Goal: Task Accomplishment & Management: Complete application form

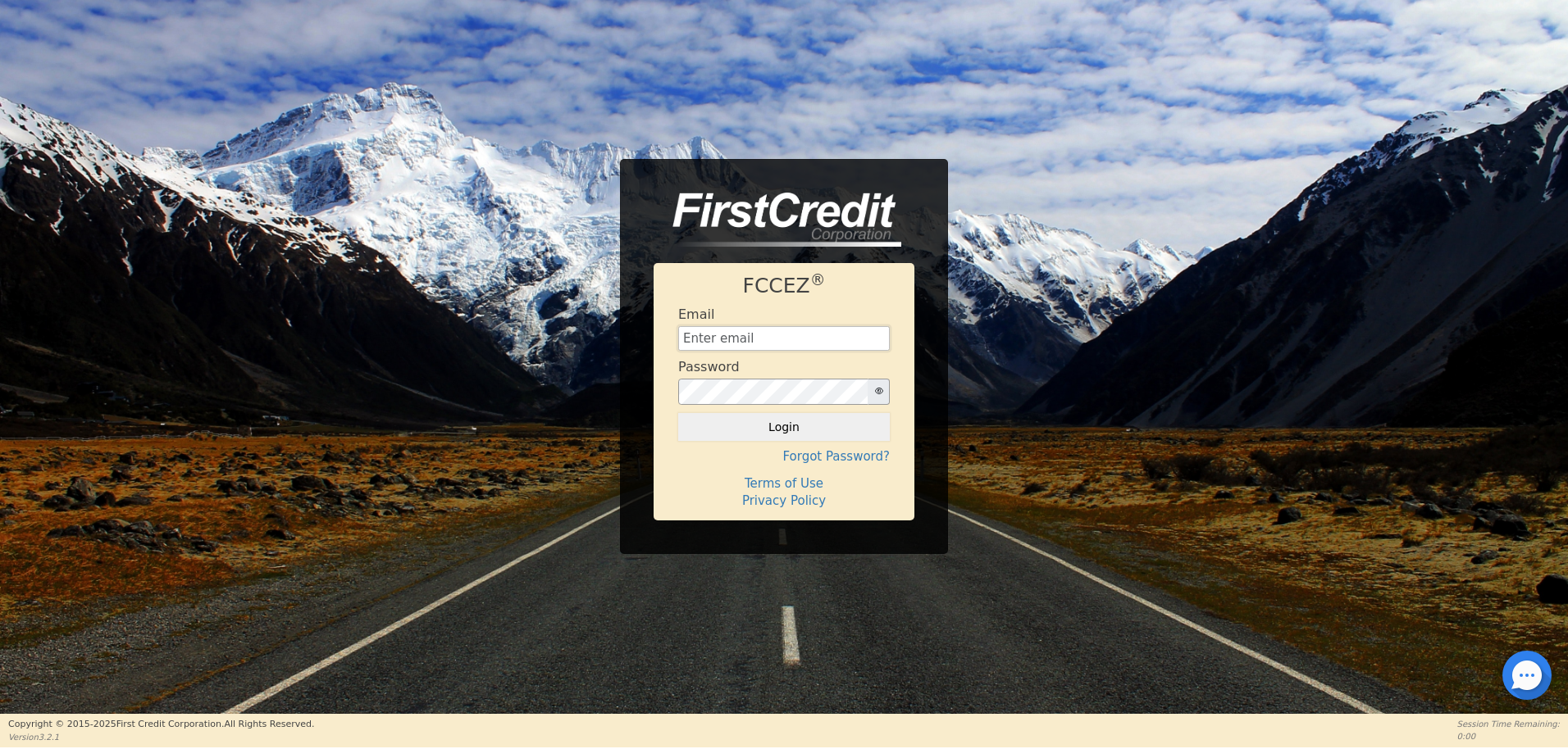
click at [728, 328] on input "text" at bounding box center [784, 338] width 212 height 25
type input "[EMAIL_ADDRESS][DOMAIN_NAME]"
click at [769, 424] on button "Login" at bounding box center [784, 427] width 212 height 28
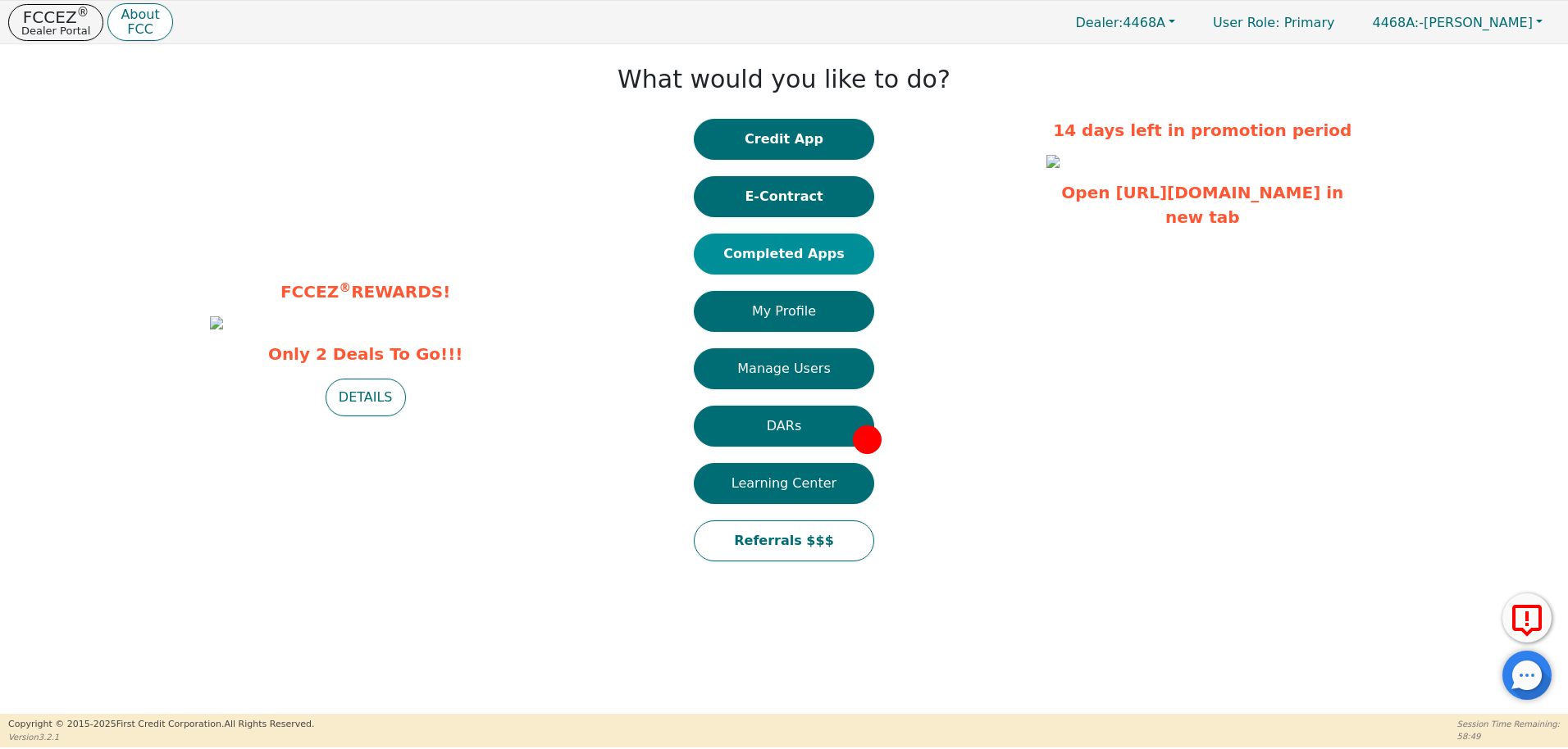
click at [782, 257] on button "Completed Apps" at bounding box center [784, 254] width 181 height 41
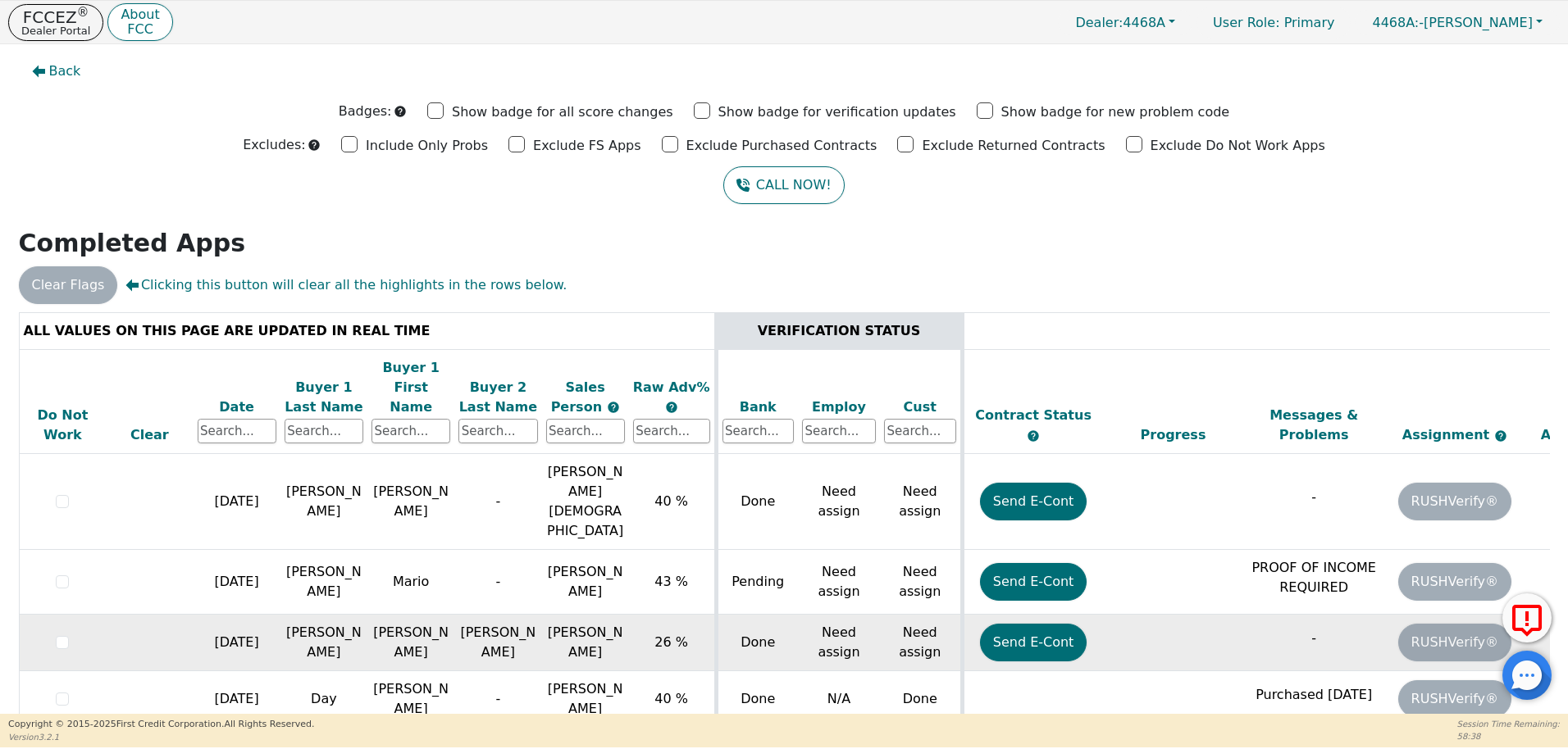
scroll to position [46, 0]
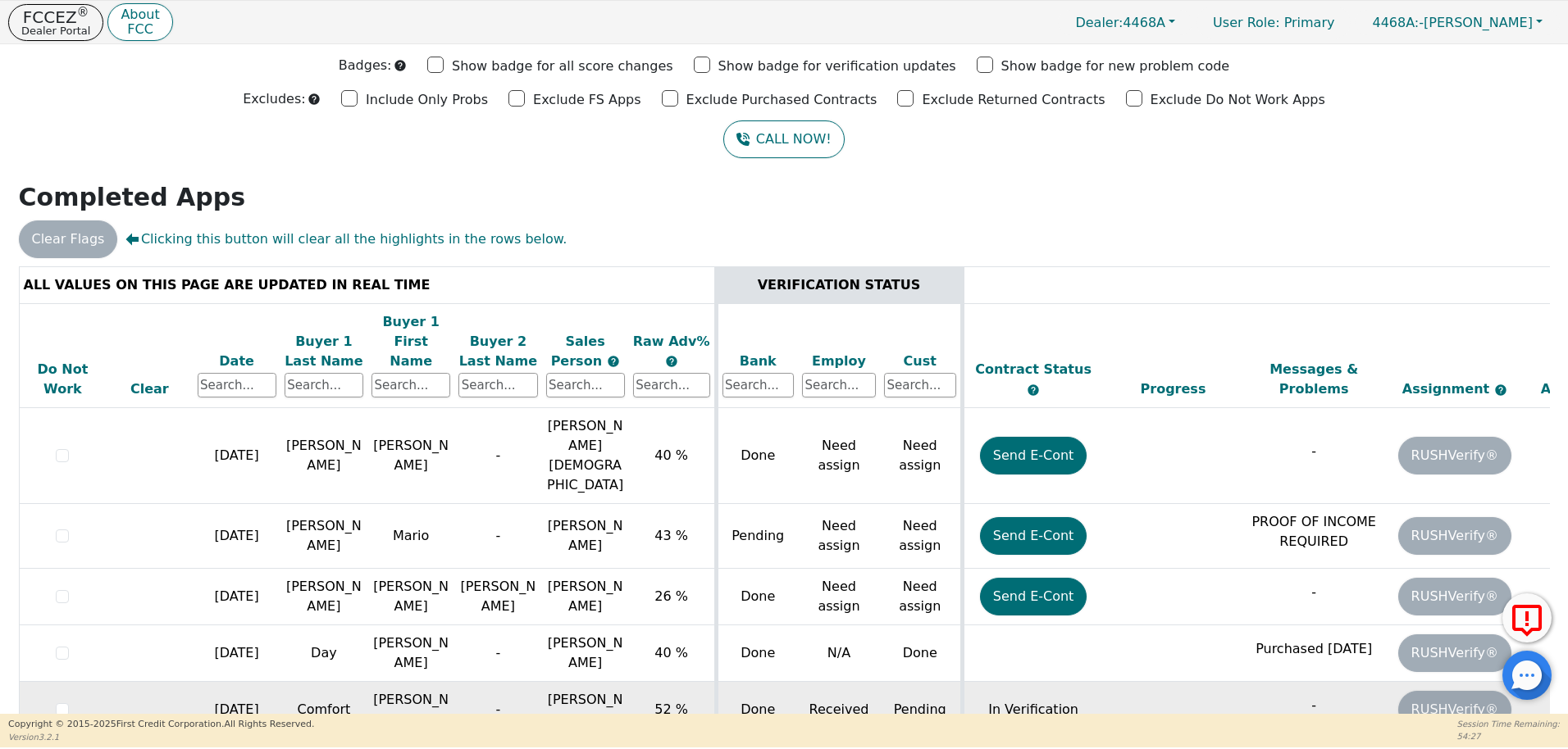
click at [1048, 681] on td "In Verification" at bounding box center [1032, 710] width 141 height 57
click at [1458, 681] on td "RUSHVerify®" at bounding box center [1455, 710] width 141 height 57
drag, startPoint x: 993, startPoint y: 650, endPoint x: 926, endPoint y: 656, distance: 67.3
click at [965, 681] on td "In Verification" at bounding box center [1032, 710] width 141 height 57
drag, startPoint x: 852, startPoint y: 647, endPoint x: 780, endPoint y: 650, distance: 72.1
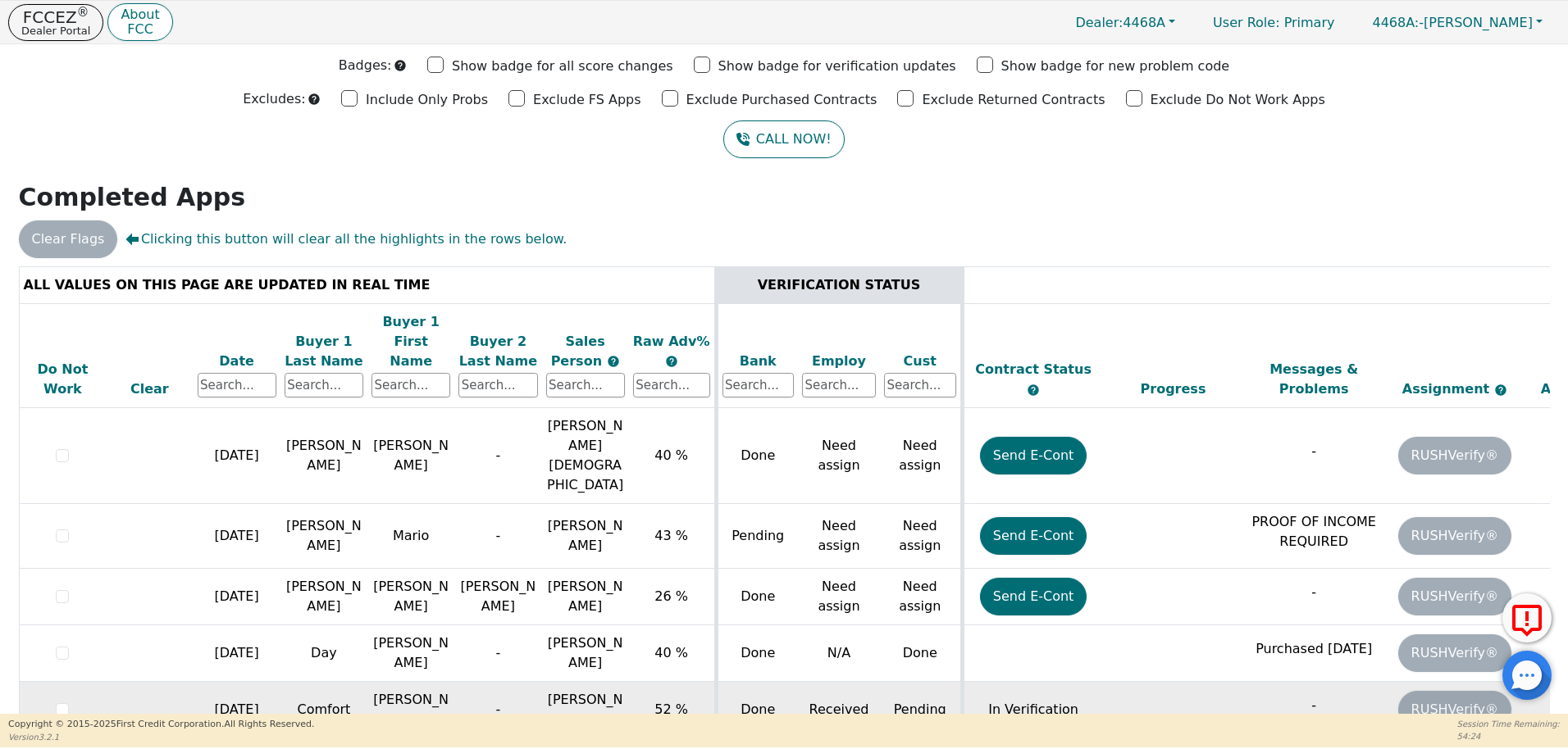
click at [851, 681] on td "Received" at bounding box center [839, 710] width 82 height 57
drag, startPoint x: 766, startPoint y: 647, endPoint x: 746, endPoint y: 650, distance: 20.2
click at [746, 681] on td "Done" at bounding box center [757, 710] width 82 height 57
drag, startPoint x: 746, startPoint y: 650, endPoint x: 646, endPoint y: 655, distance: 100.1
click at [646, 681] on td "52 %" at bounding box center [672, 710] width 87 height 57
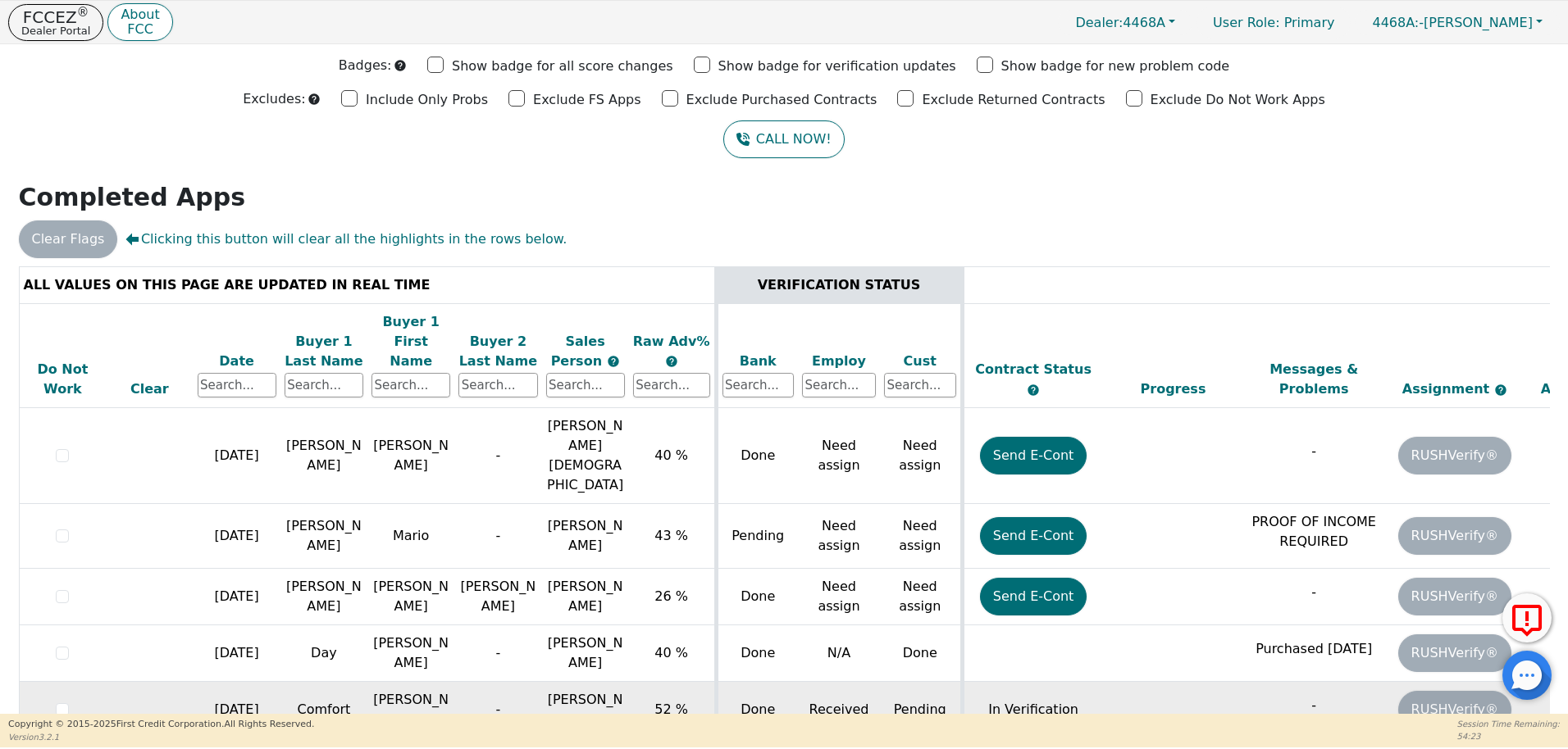
click at [404, 681] on td "[PERSON_NAME]" at bounding box center [410, 710] width 87 height 57
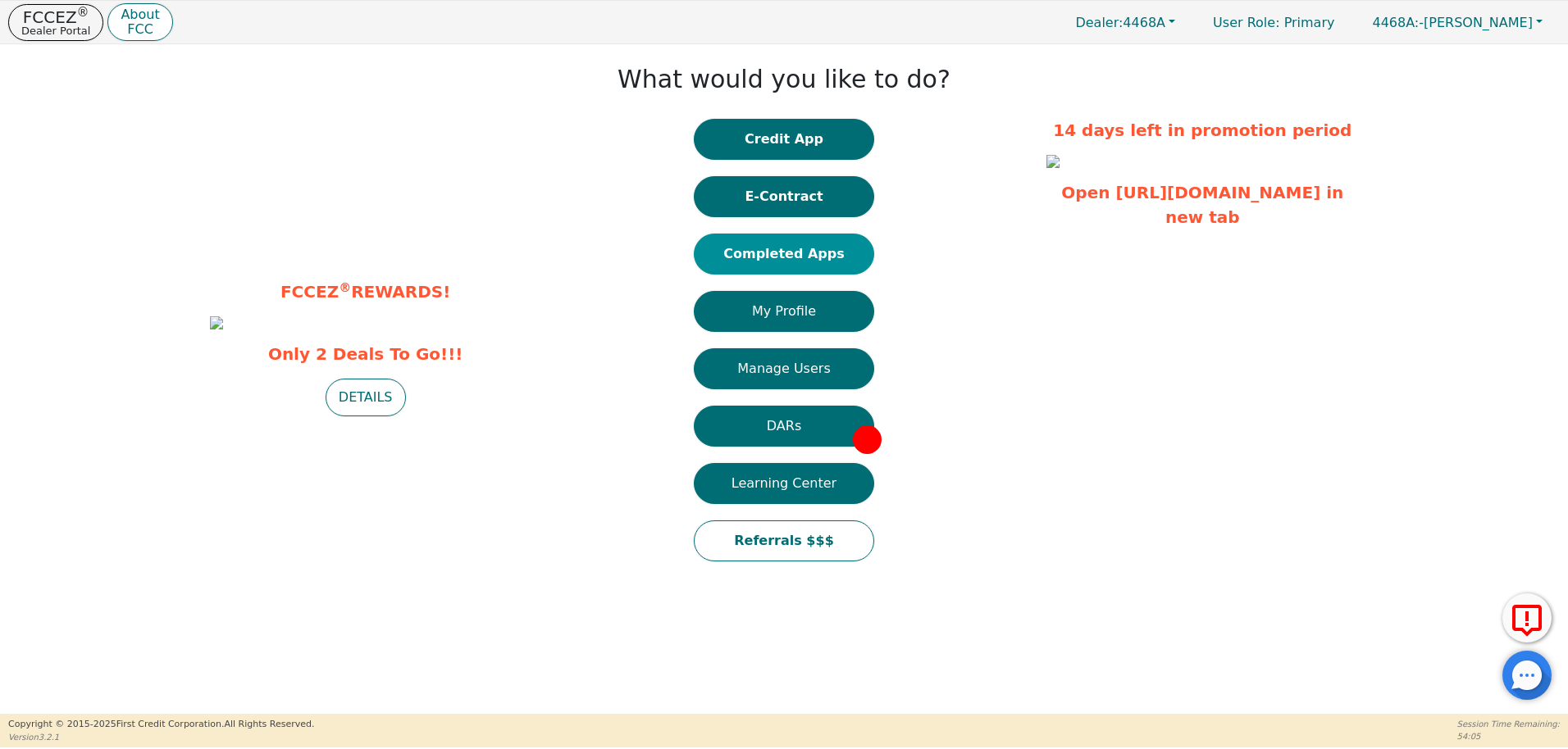
click at [823, 255] on button "Completed Apps" at bounding box center [784, 254] width 181 height 41
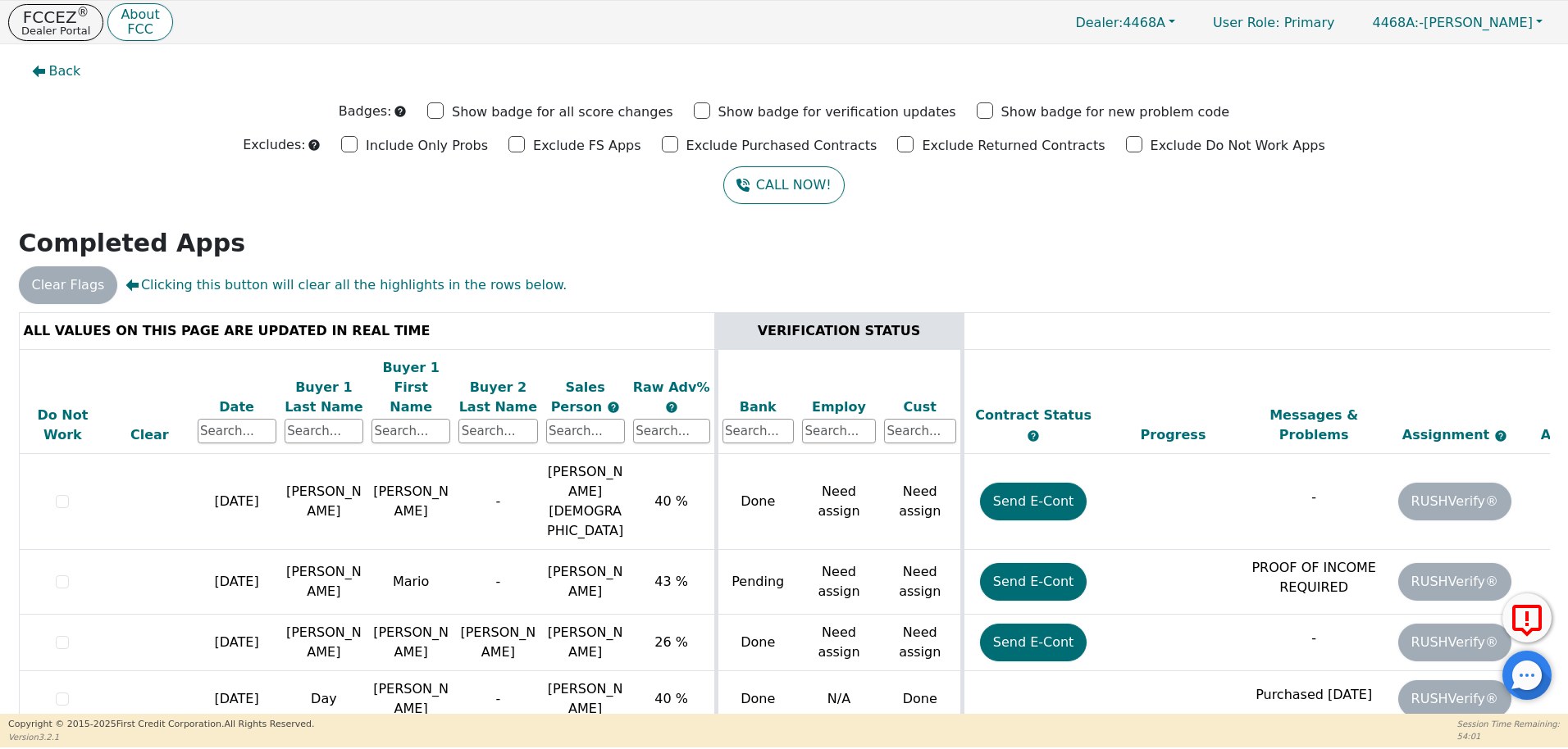
scroll to position [46, 0]
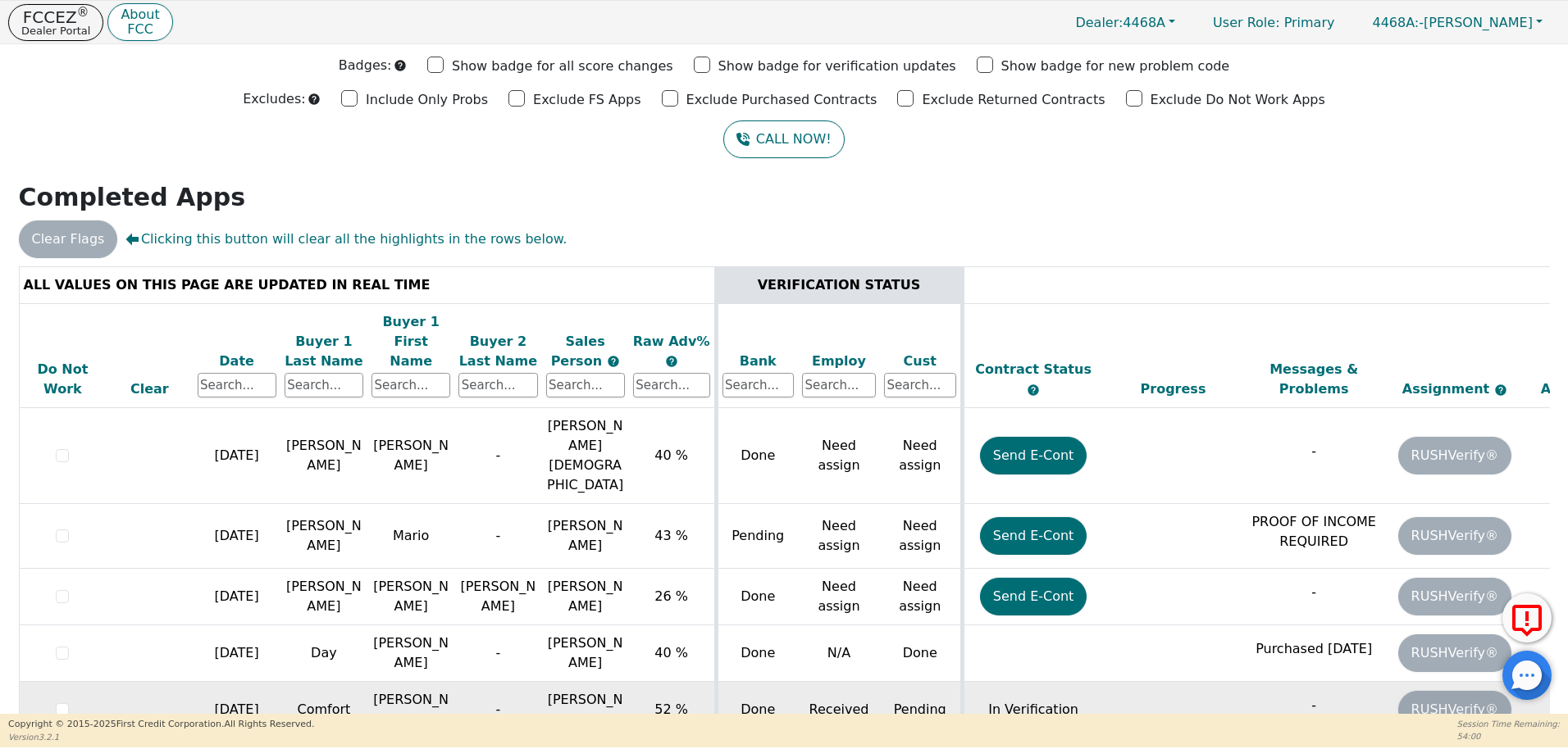
click at [715, 681] on td "52 %" at bounding box center [672, 710] width 87 height 57
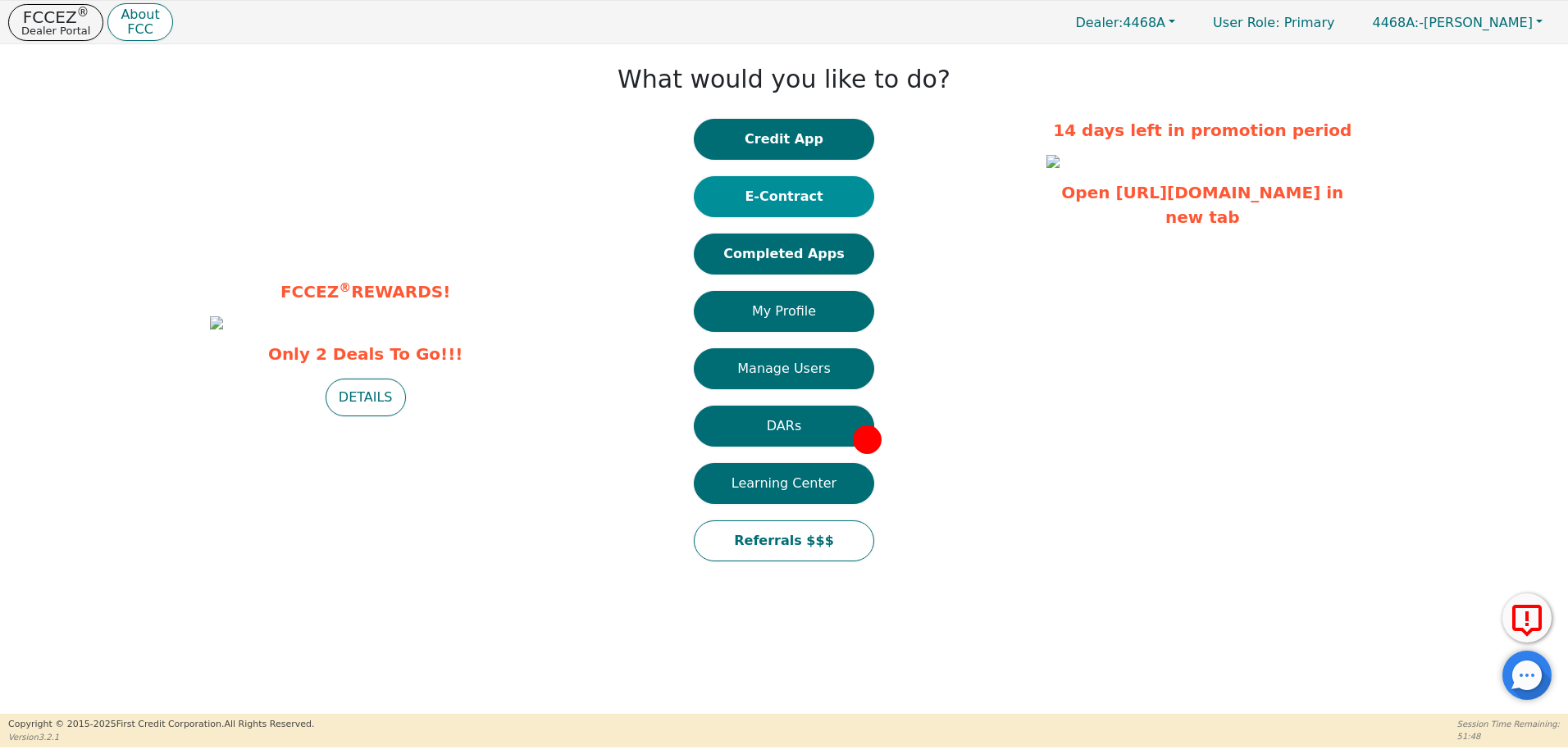
click at [803, 193] on button "E-Contract" at bounding box center [784, 196] width 181 height 41
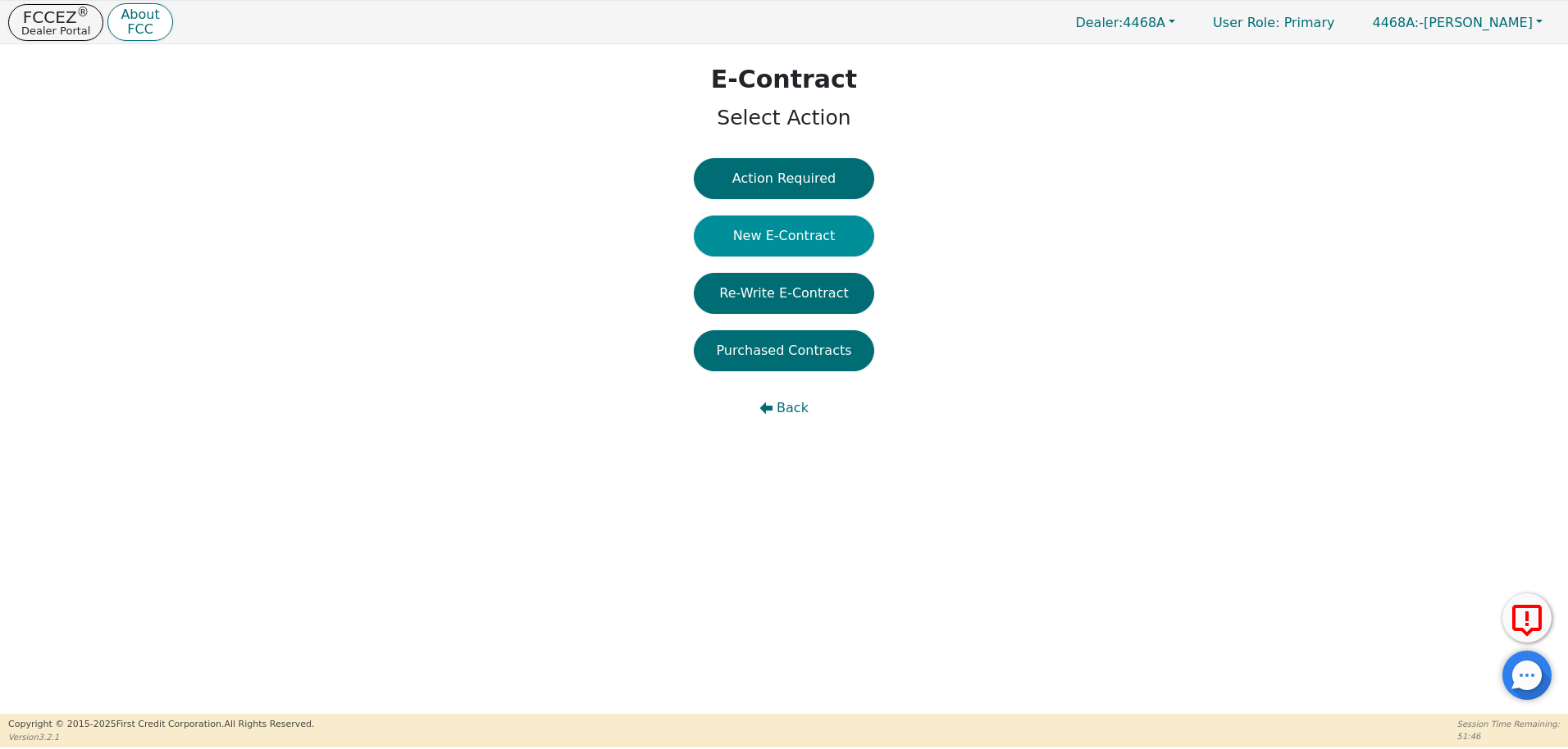
click at [831, 244] on button "New E-Contract" at bounding box center [784, 235] width 181 height 41
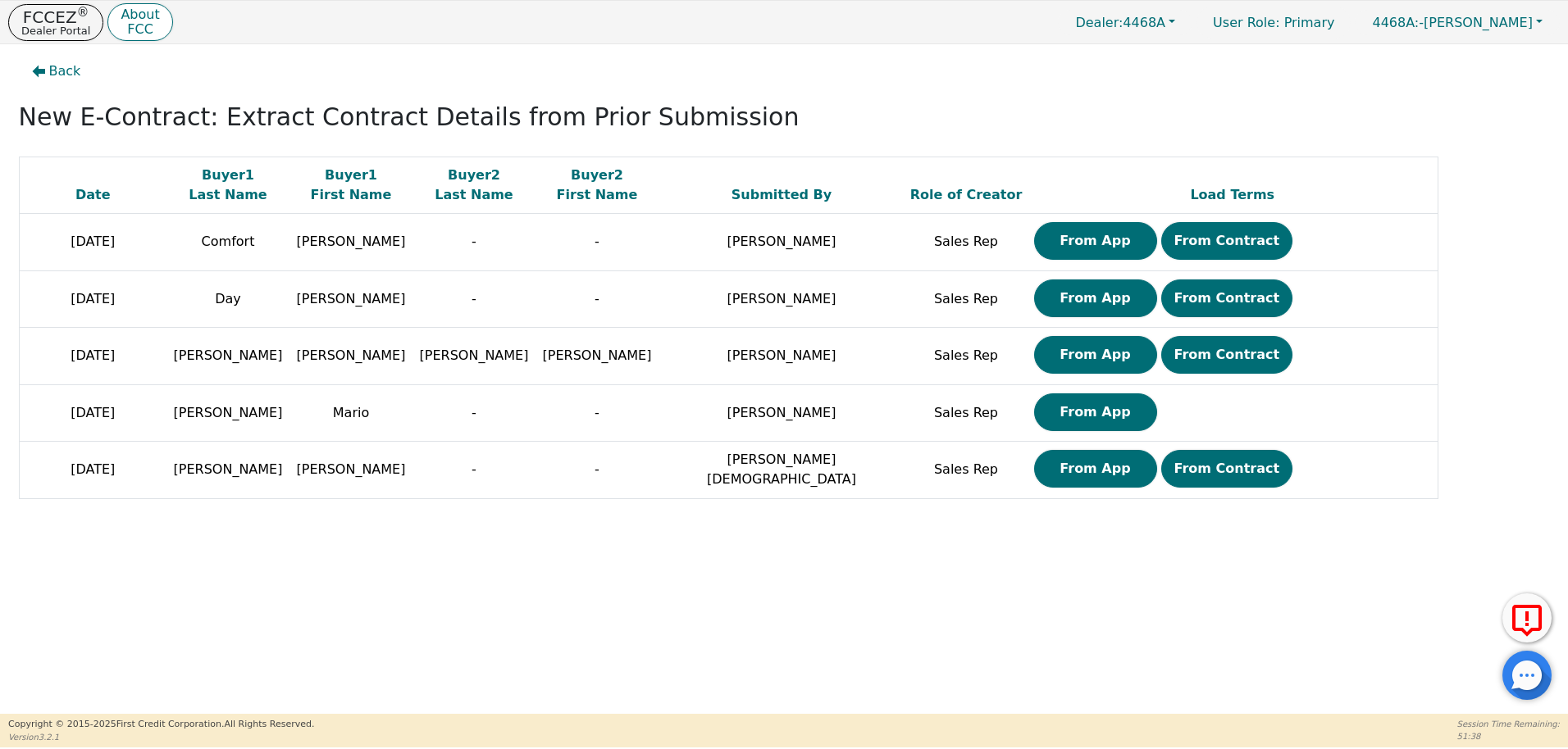
click at [1233, 243] on button "From Contract" at bounding box center [1227, 240] width 132 height 37
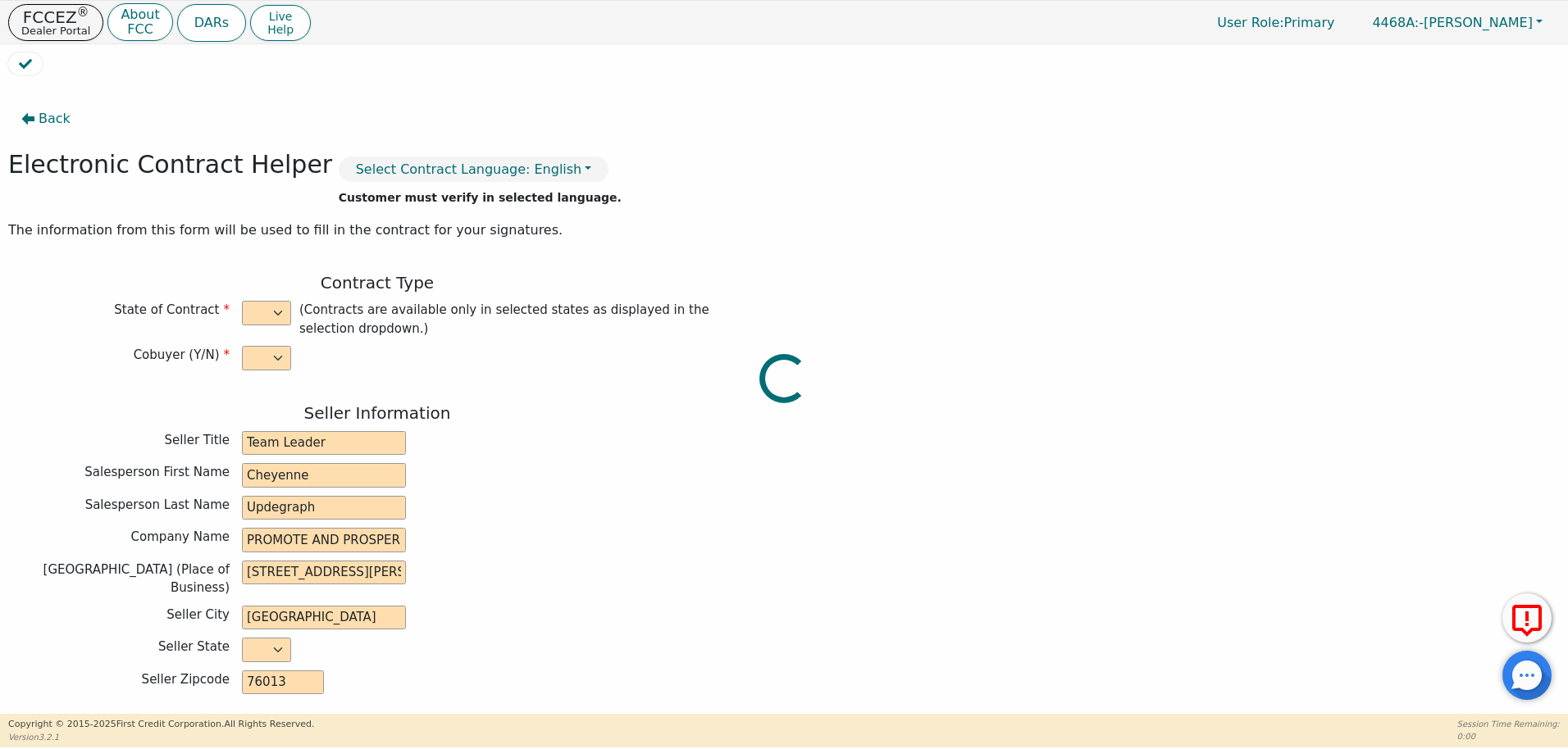
select select "n"
type input "Team Leader"
type input "Cheyenne"
type input "Updegraph"
type input "PROMOTE AND PROSPER GROUP LLC"
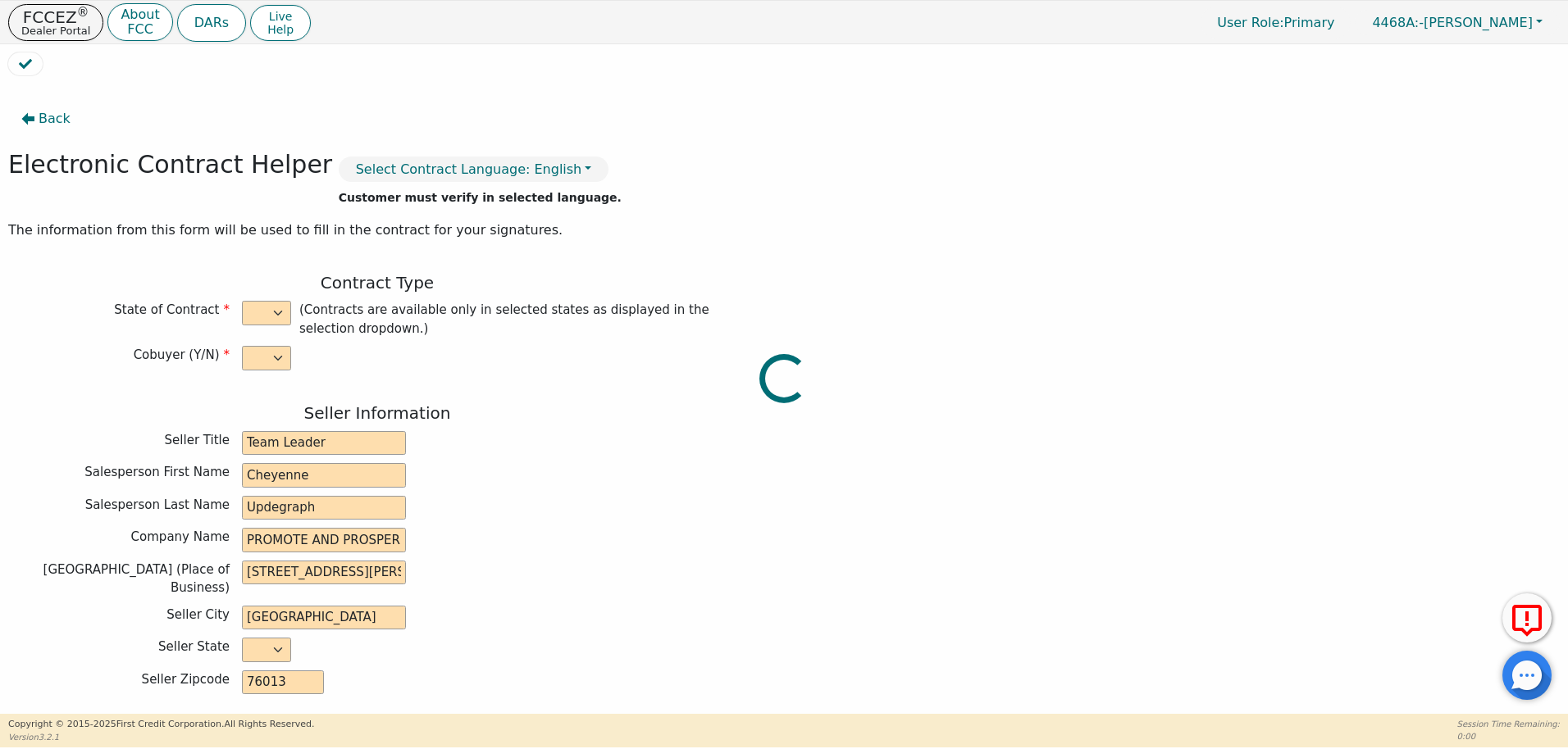
type input "[STREET_ADDRESS][PERSON_NAME]"
type input "[GEOGRAPHIC_DATA]"
select select "[GEOGRAPHIC_DATA]"
type input "76013"
type input "[PERSON_NAME]"
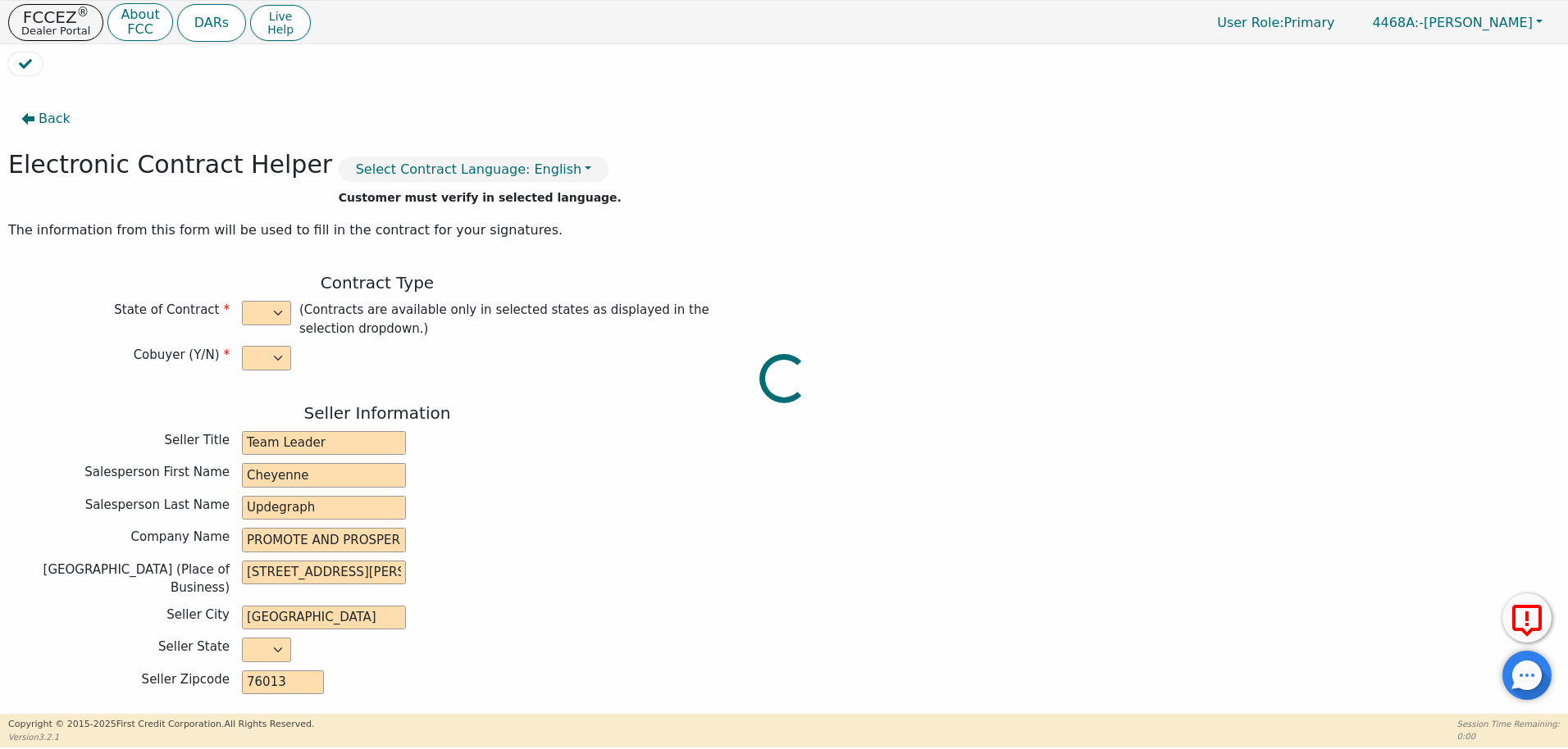
type input "Av 2"
type input "4200704371"
type input "[PERSON_NAME]"
type input "Comfort"
type input "[EMAIL_ADDRESS][DOMAIN_NAME]"
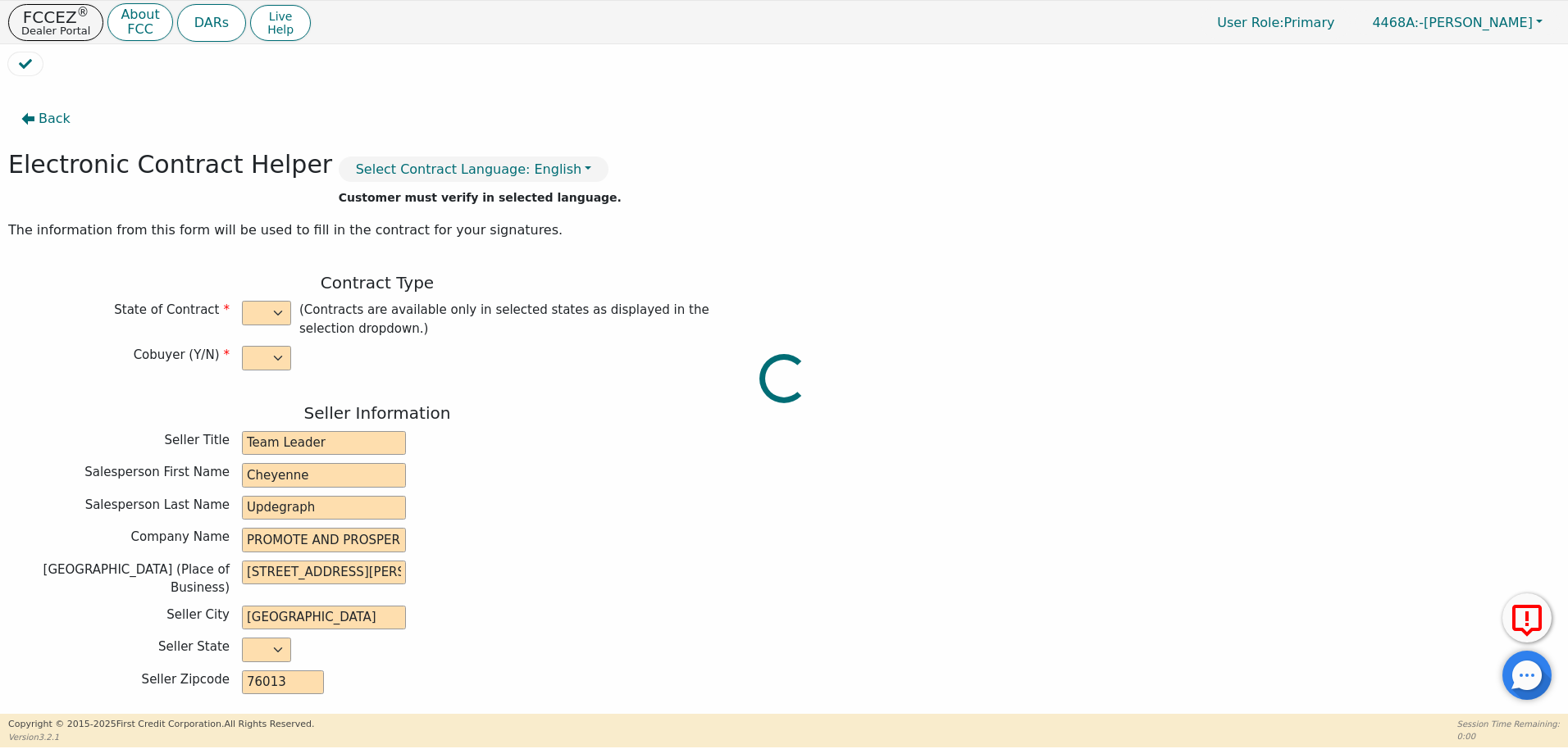
type input "[EMAIL_ADDRESS][DOMAIN_NAME]"
type input "[STREET_ADDRESS][PERSON_NAME]"
type input "[PERSON_NAME]"
select select "[GEOGRAPHIC_DATA]"
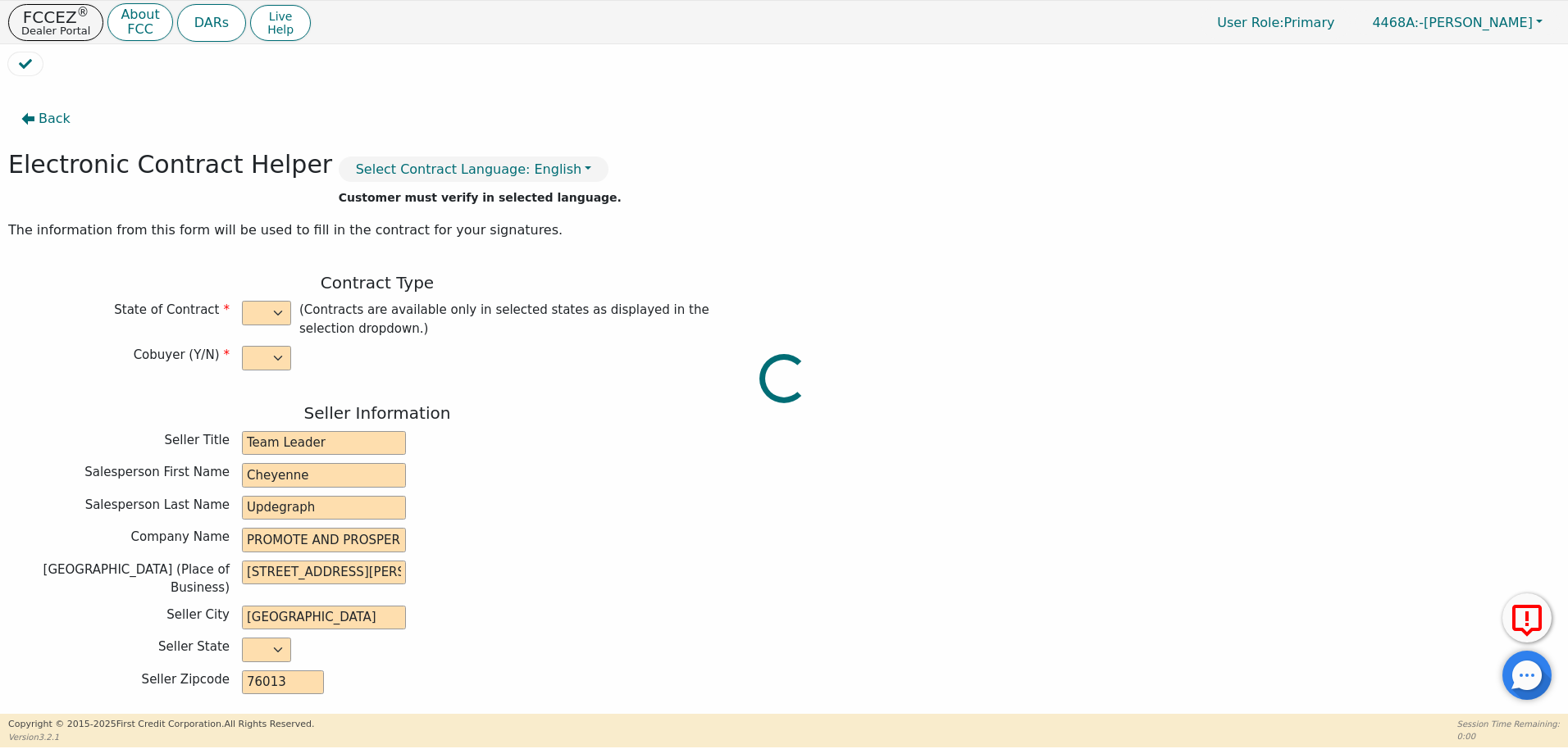
type input "77859"
type input "[DATE]"
type input "21.41"
type input "[DATE]"
type input "36"
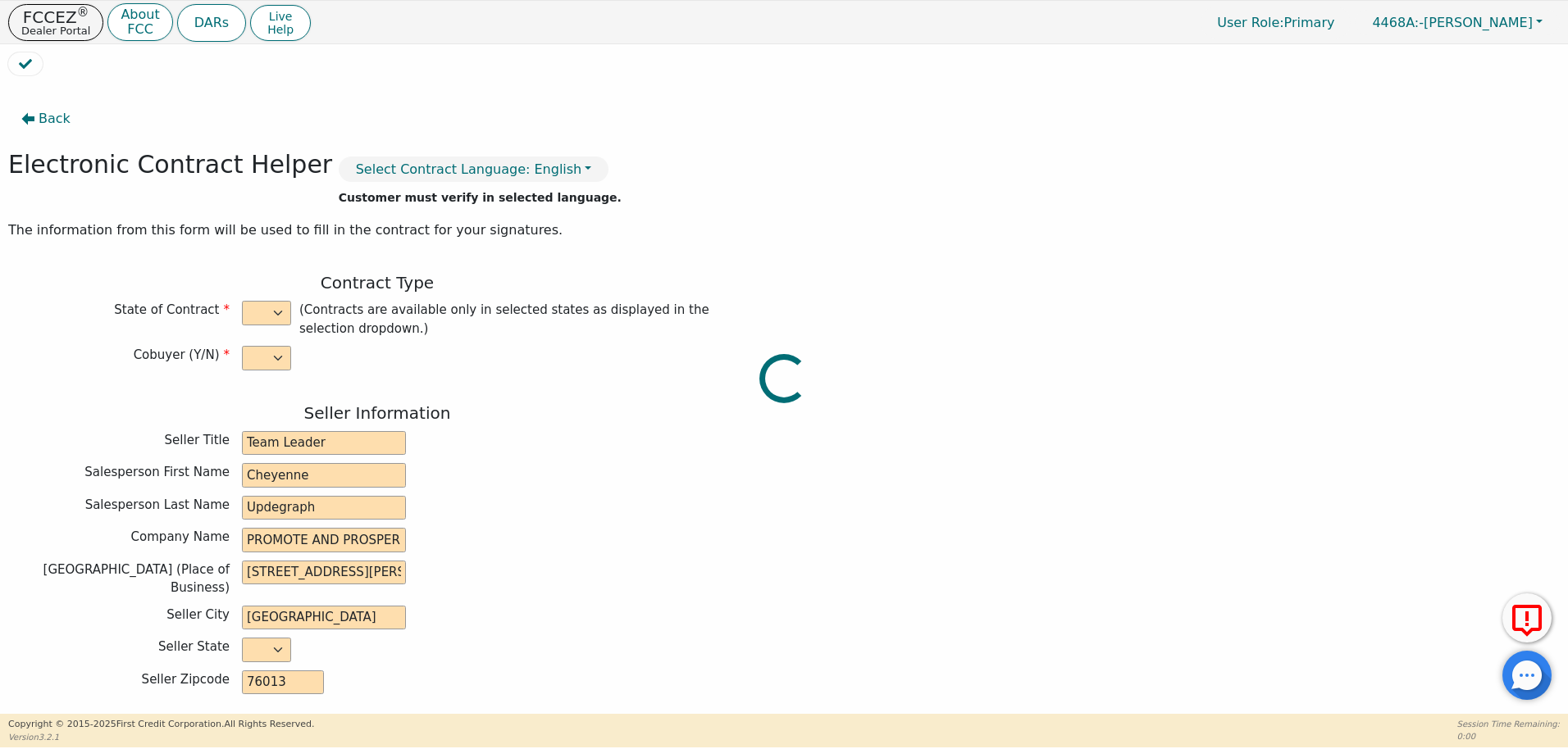
type input "0"
type input "2500.00"
type input "8.25"
type input "206.25"
type input "0.00"
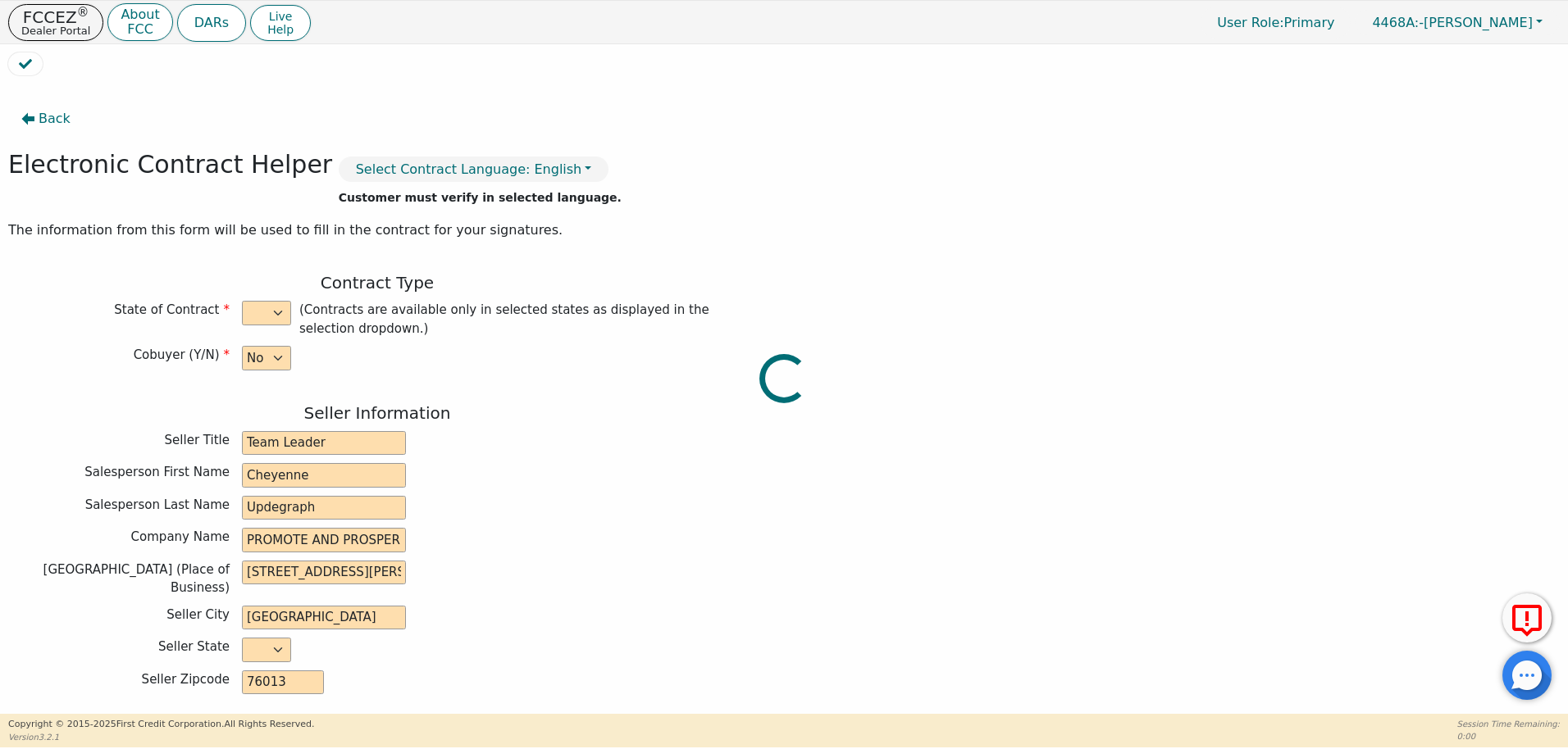
type input "200.00"
type input "2506.25"
type input "3418.20"
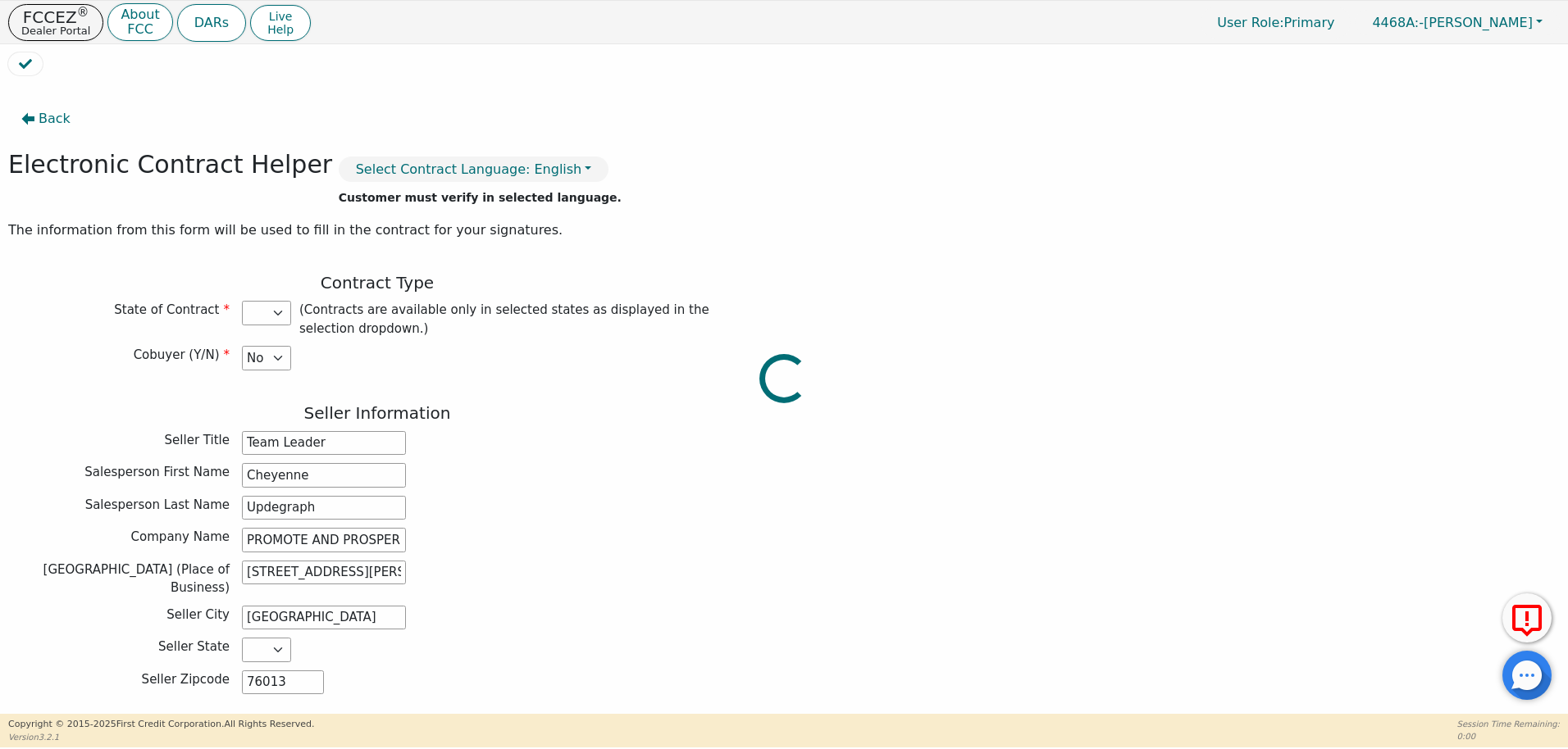
select select "[GEOGRAPHIC_DATA]"
click at [211, 28] on button "DARs" at bounding box center [211, 22] width 68 height 37
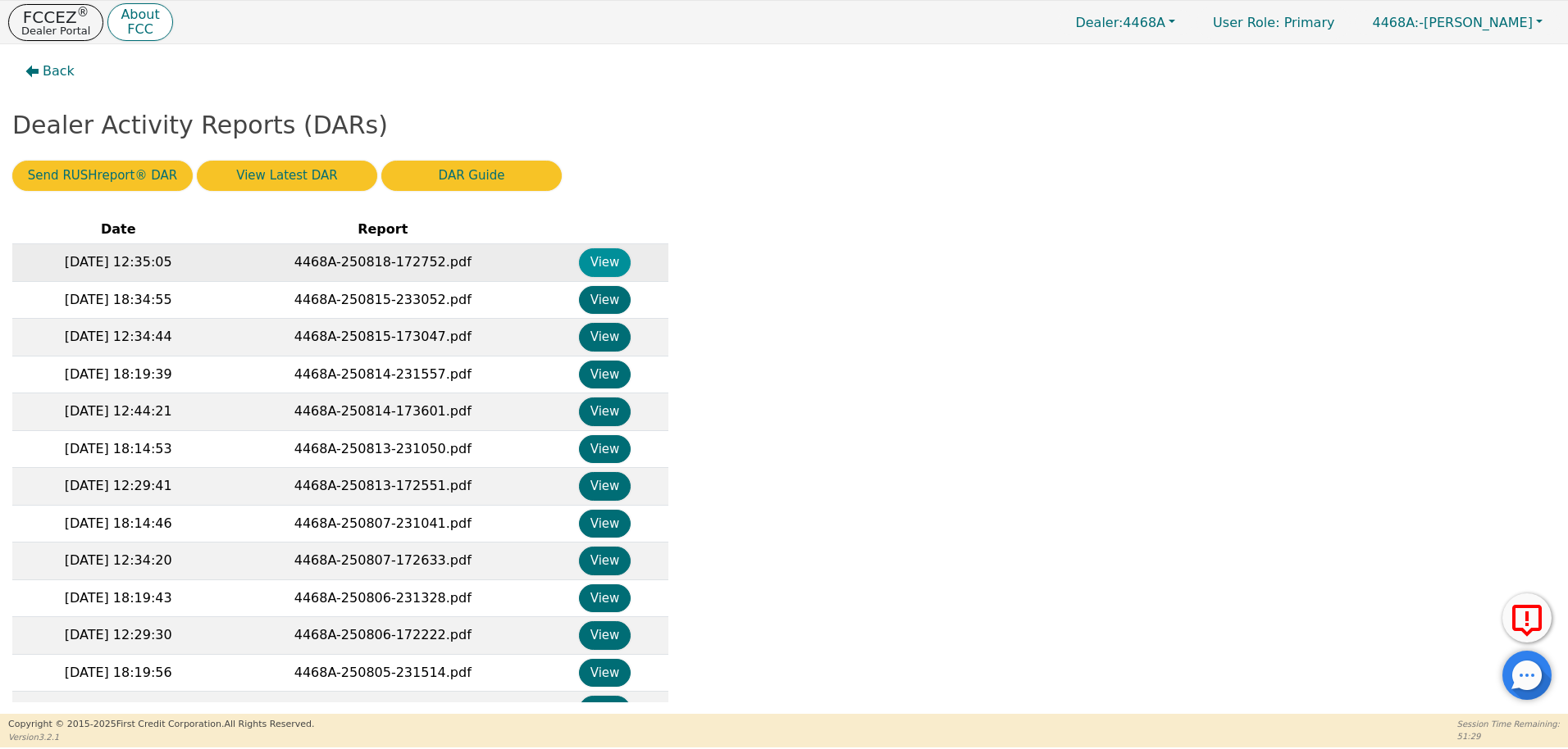
click at [614, 261] on button "View" at bounding box center [604, 262] width 52 height 28
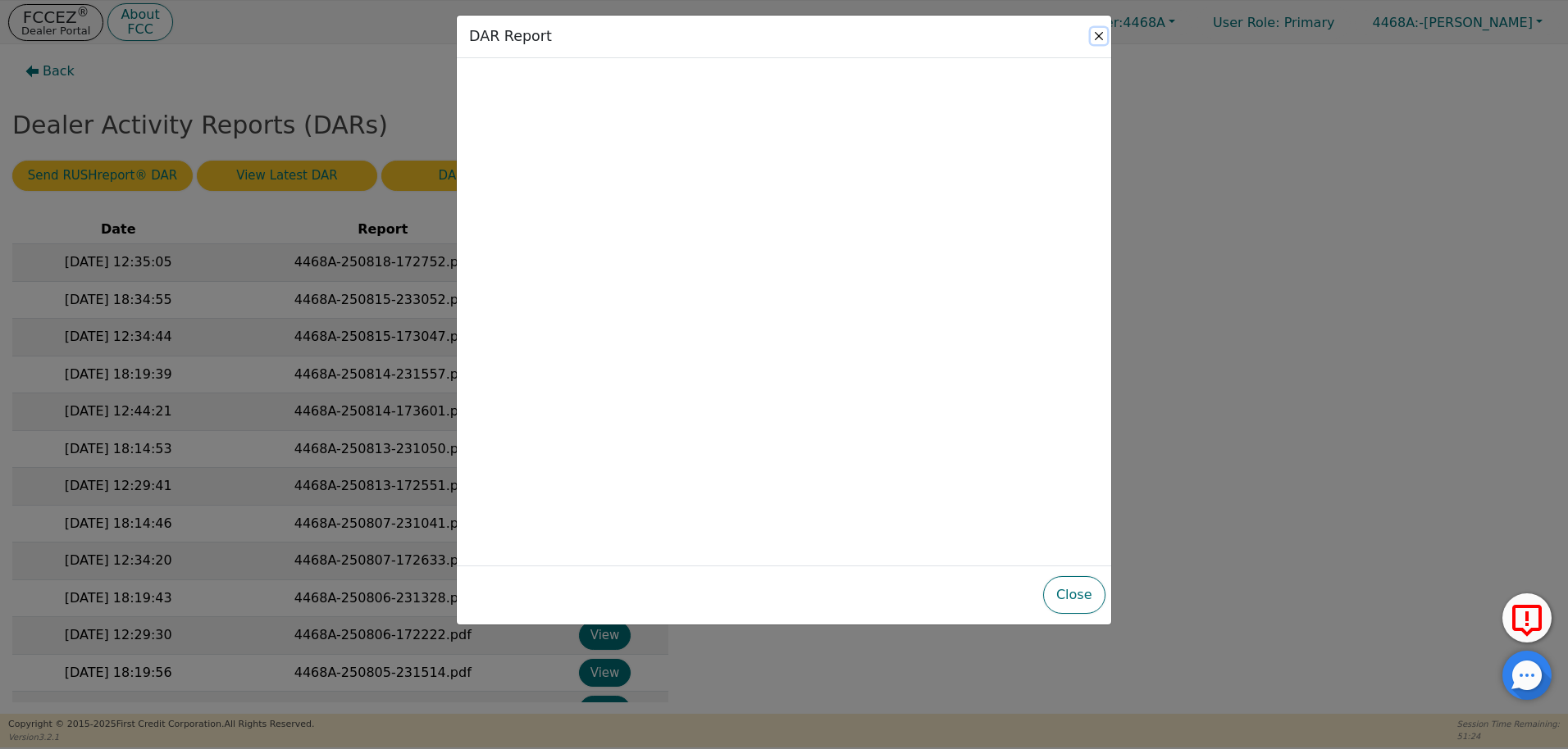
click at [1096, 33] on button "Close" at bounding box center [1099, 36] width 16 height 16
